Goal: Information Seeking & Learning: Learn about a topic

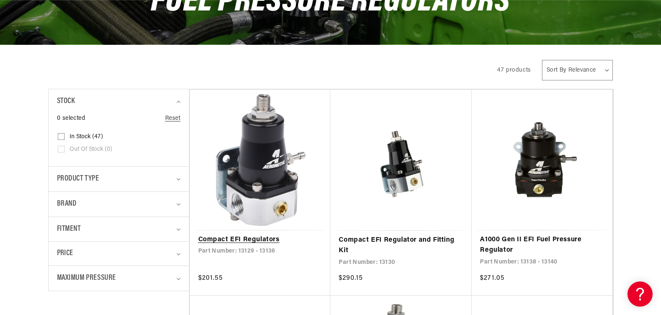
scroll to position [0, 1063]
click at [232, 246] on link "Compact EFI Regulators" at bounding box center [260, 240] width 124 height 11
